Goal: Task Accomplishment & Management: Use online tool/utility

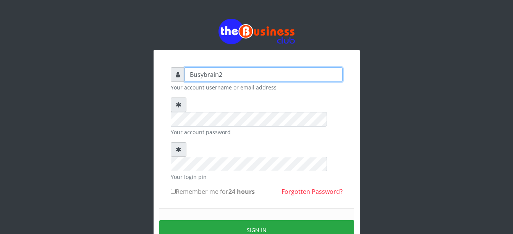
drag, startPoint x: 0, startPoint y: 0, endPoint x: 250, endPoint y: 72, distance: 260.6
click at [250, 72] on input "Busybrain2" at bounding box center [264, 74] width 158 height 15
type input "Haibeekay"
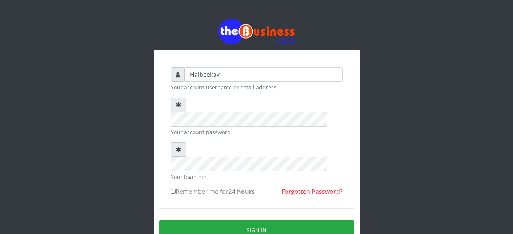
click at [174, 189] on input "Remember me for 24 hours" at bounding box center [173, 191] width 5 height 5
checkbox input "true"
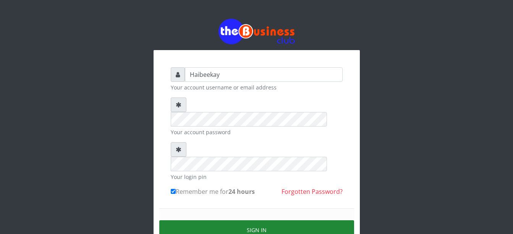
click at [210, 220] on button "Sign in" at bounding box center [256, 229] width 195 height 19
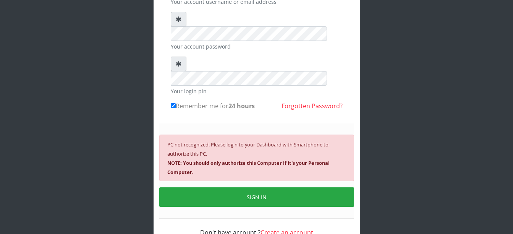
scroll to position [92, 0]
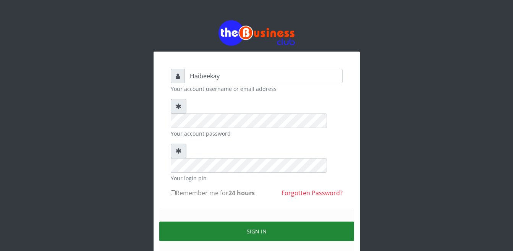
click at [254, 221] on button "Sign in" at bounding box center [256, 230] width 195 height 19
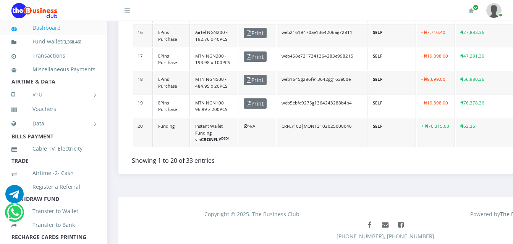
scroll to position [618, 0]
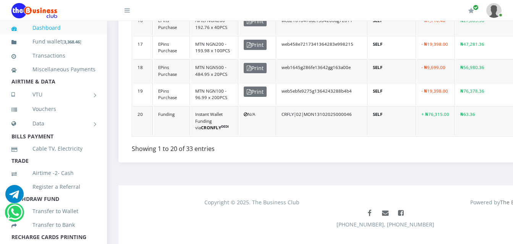
click at [295, 123] on td "CRFLY|02|MON13102025000046" at bounding box center [322, 120] width 90 height 29
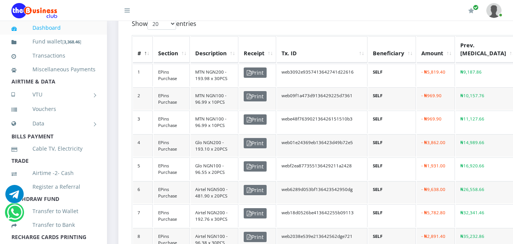
scroll to position [205, 0]
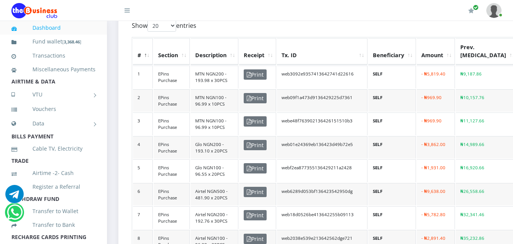
click at [277, 113] on td "webe48f763902136426151510b3" at bounding box center [322, 124] width 90 height 23
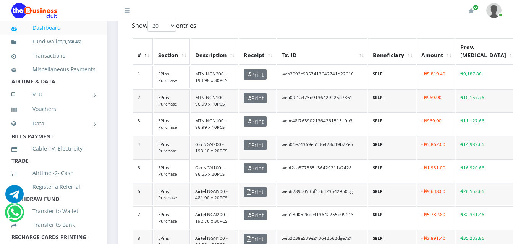
click at [278, 113] on td "webe48f763902136426151510b3" at bounding box center [322, 124] width 90 height 23
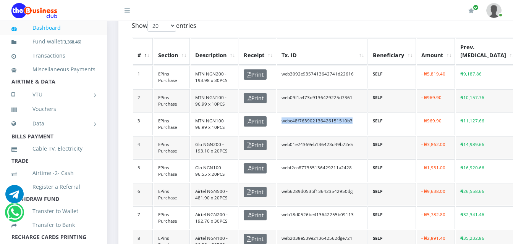
click at [278, 113] on td "webe48f763902136426151510b3" at bounding box center [322, 124] width 90 height 23
drag, startPoint x: 305, startPoint y: 109, endPoint x: 358, endPoint y: 9, distance: 112.5
click at [358, 9] on div "My Profile Settings Logout" at bounding box center [323, 10] width 356 height 21
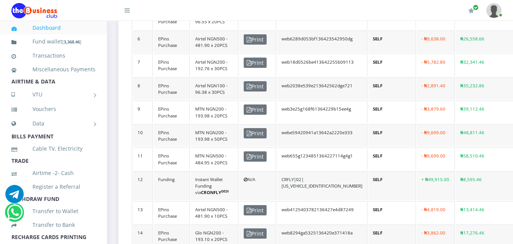
scroll to position [320, 0]
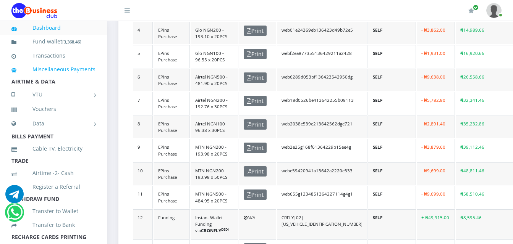
click at [76, 71] on link "Miscellaneous Payments" at bounding box center [53, 70] width 84 height 18
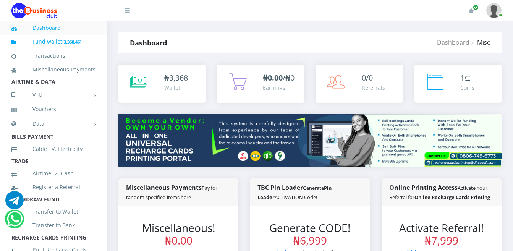
scroll to position [115, 0]
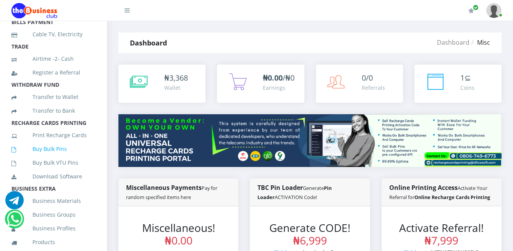
click at [59, 158] on link "Buy Bulk Pins" at bounding box center [53, 149] width 84 height 18
